Goal: Information Seeking & Learning: Learn about a topic

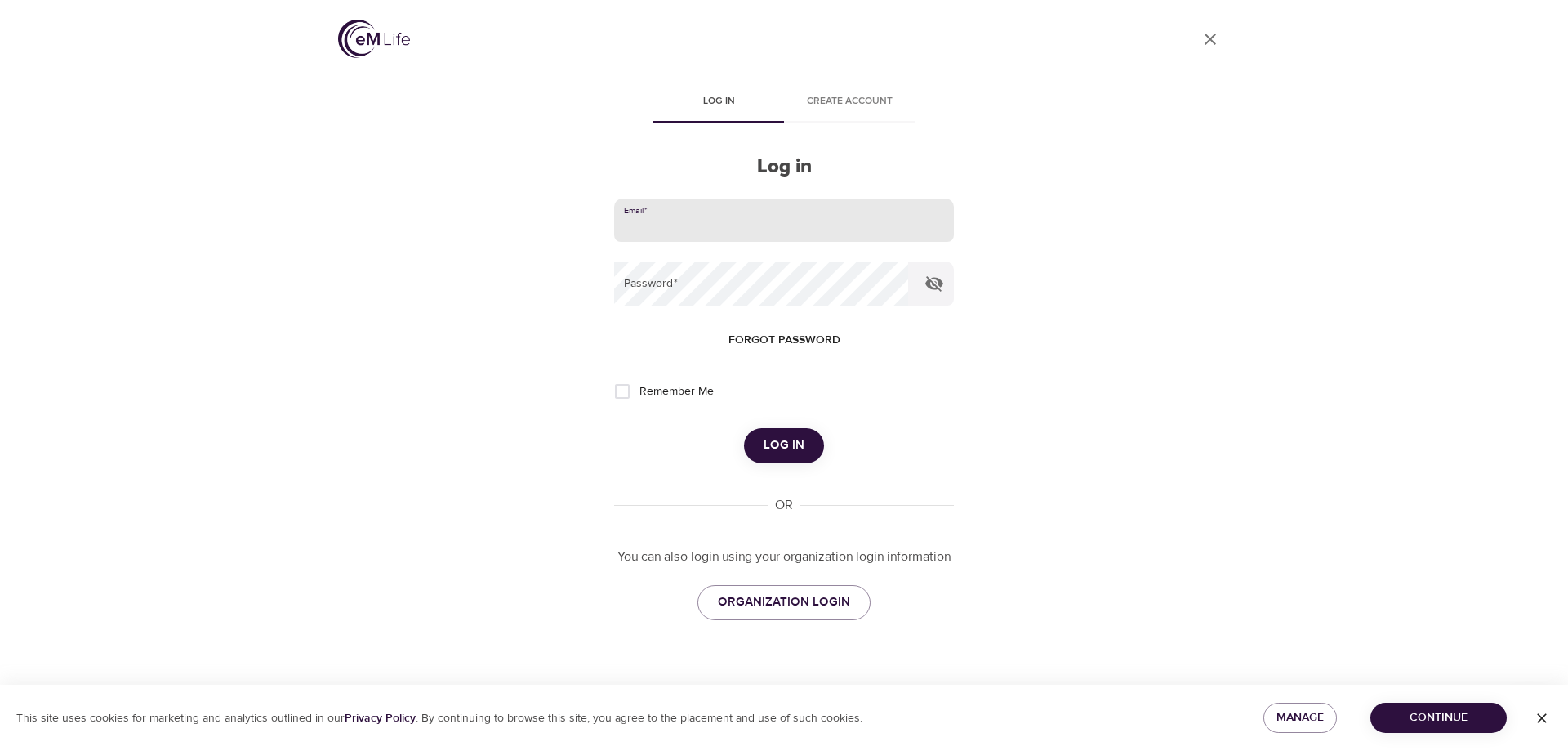
drag, startPoint x: 789, startPoint y: 233, endPoint x: 776, endPoint y: 242, distance: 15.8
click at [789, 233] on input "email" at bounding box center [784, 221] width 339 height 44
type input "ltolomeo@montcopa.org"
click at [745, 428] on button "Log in" at bounding box center [784, 445] width 80 height 34
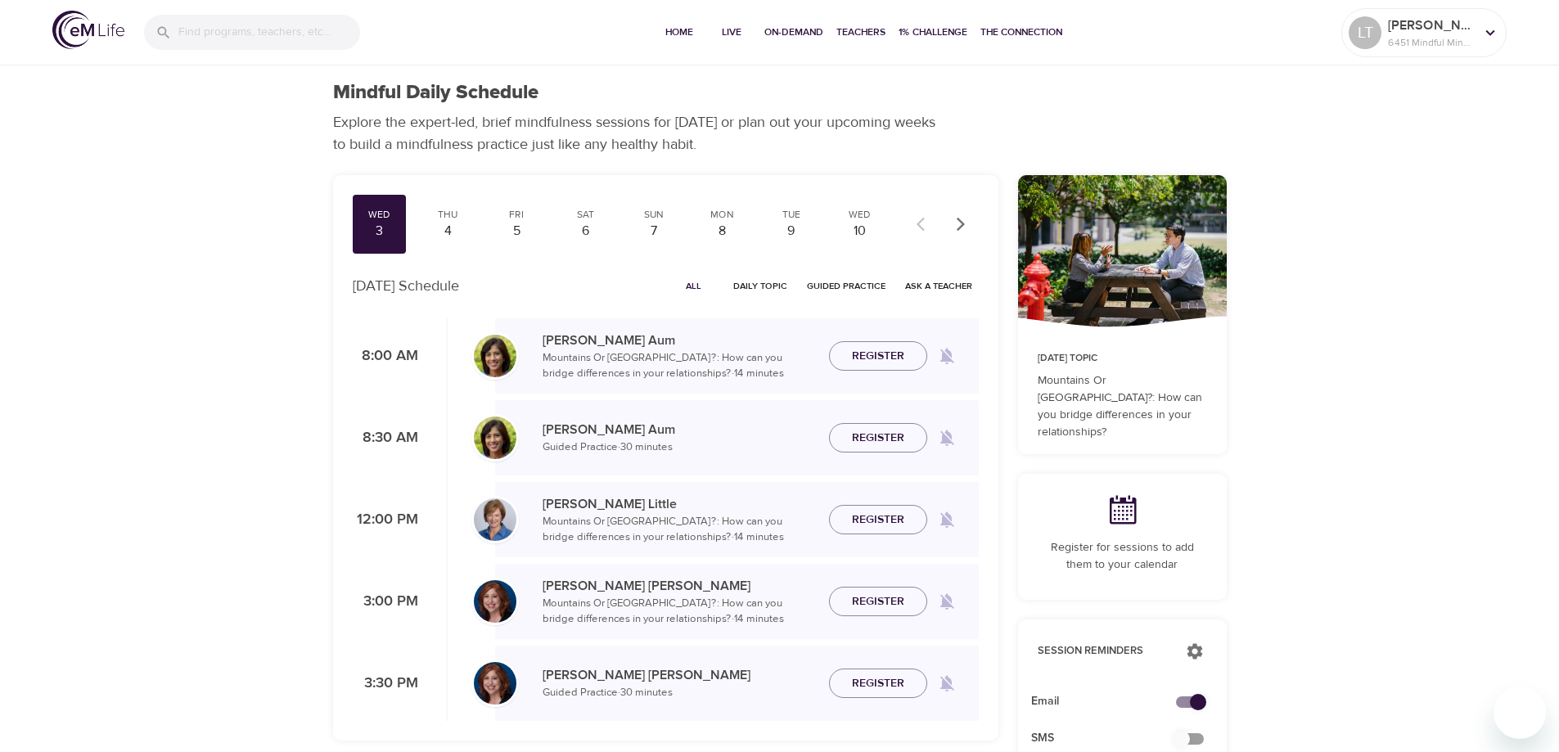
click at [695, 286] on span "All" at bounding box center [693, 286] width 39 height 16
click at [961, 228] on icon "button" at bounding box center [960, 224] width 8 height 14
click at [377, 236] on div "10" at bounding box center [379, 231] width 41 height 19
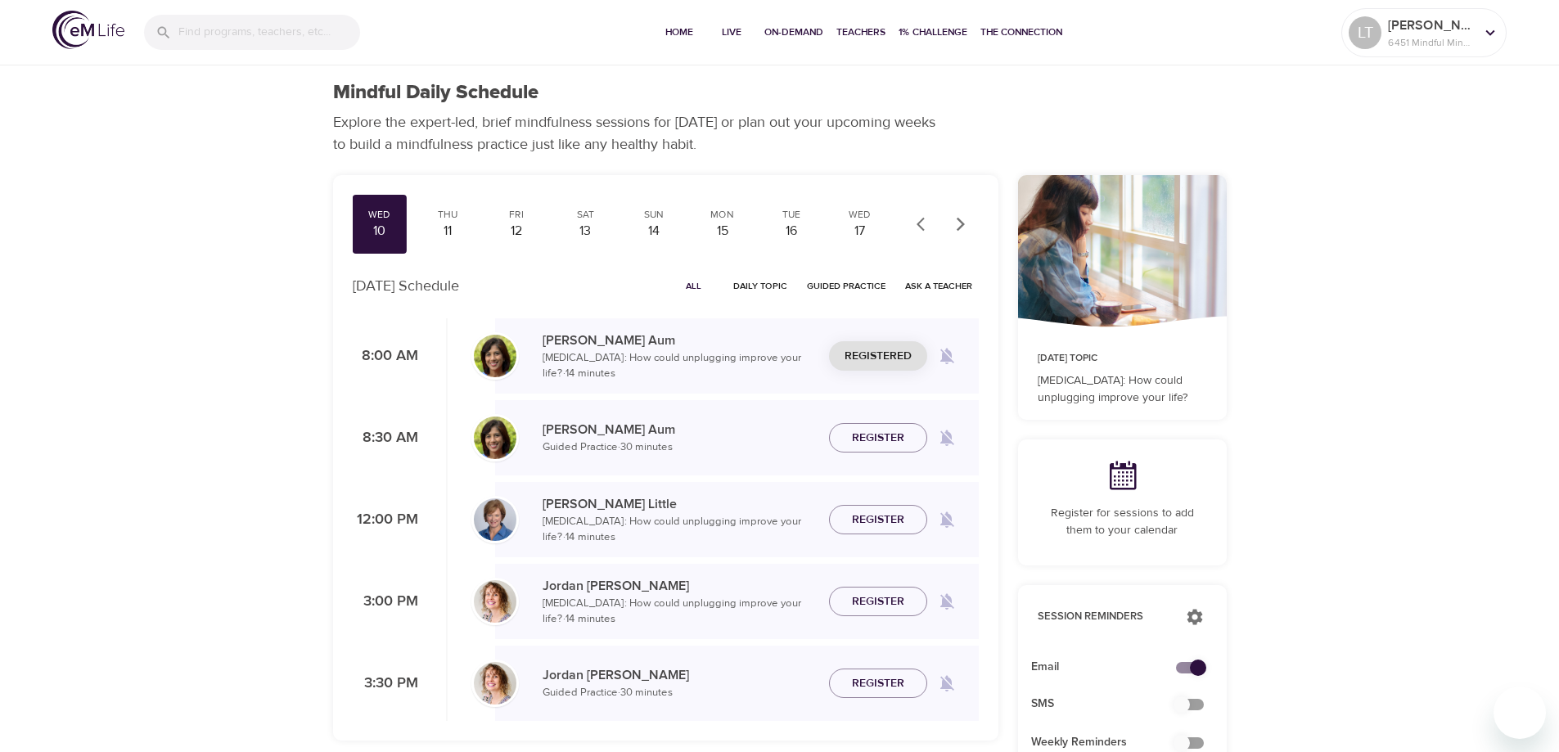
click at [928, 233] on button "button" at bounding box center [925, 224] width 36 height 36
click at [388, 224] on div "3" at bounding box center [379, 231] width 41 height 19
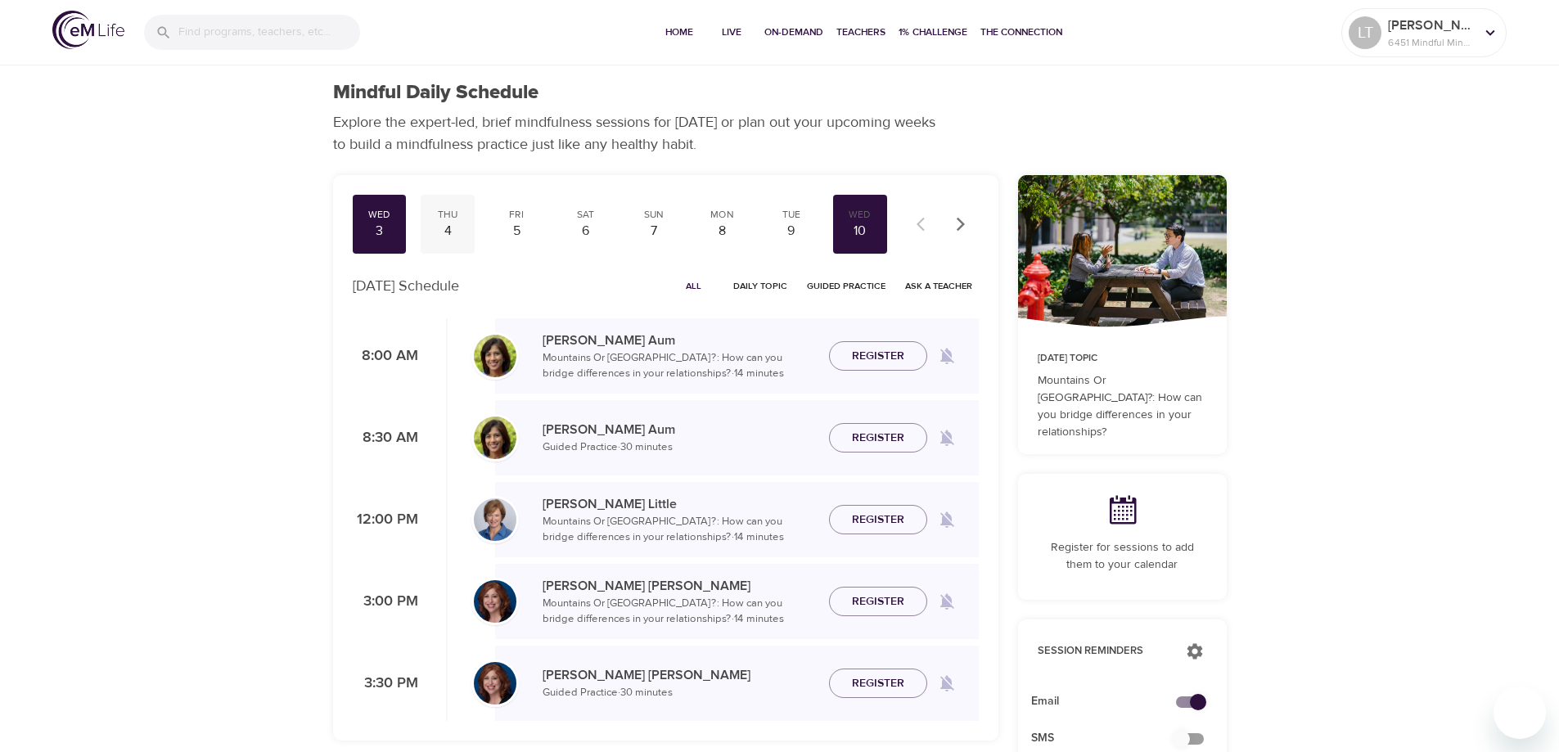
click at [453, 226] on div "4" at bounding box center [447, 231] width 41 height 19
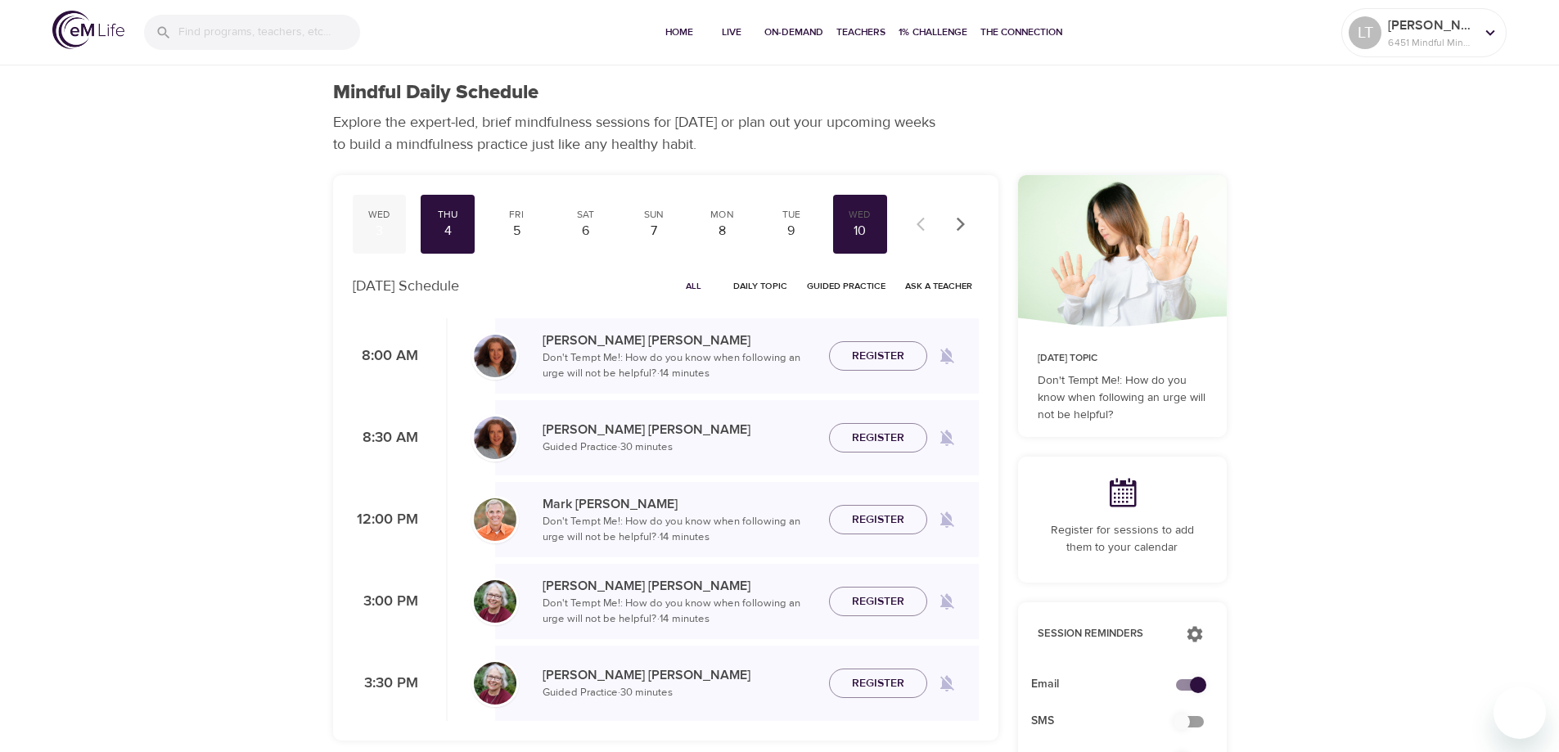
click at [379, 226] on div "3" at bounding box center [379, 231] width 41 height 19
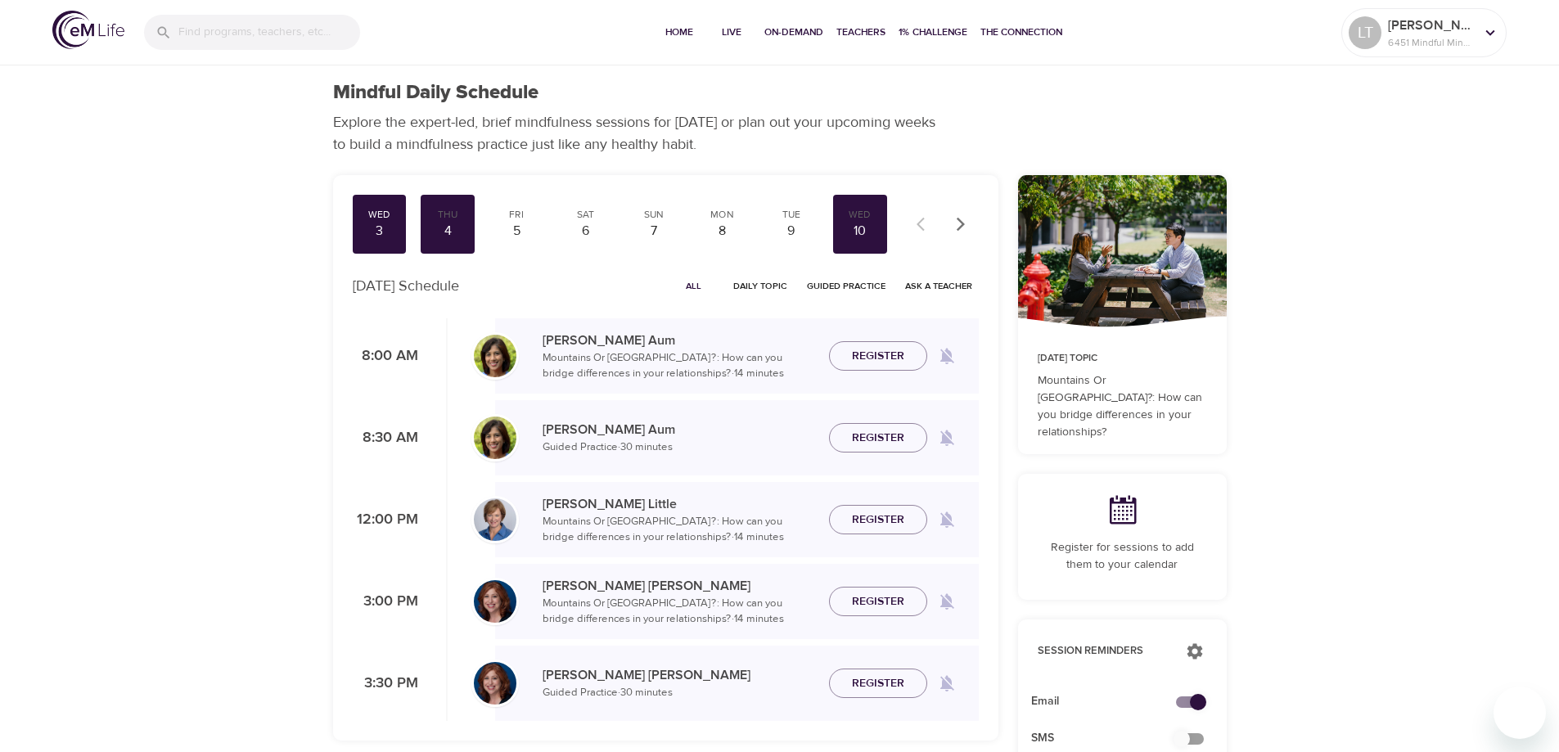
click at [696, 288] on span "All" at bounding box center [693, 286] width 39 height 16
click at [695, 285] on span "All" at bounding box center [693, 286] width 39 height 16
